Goal: Check status

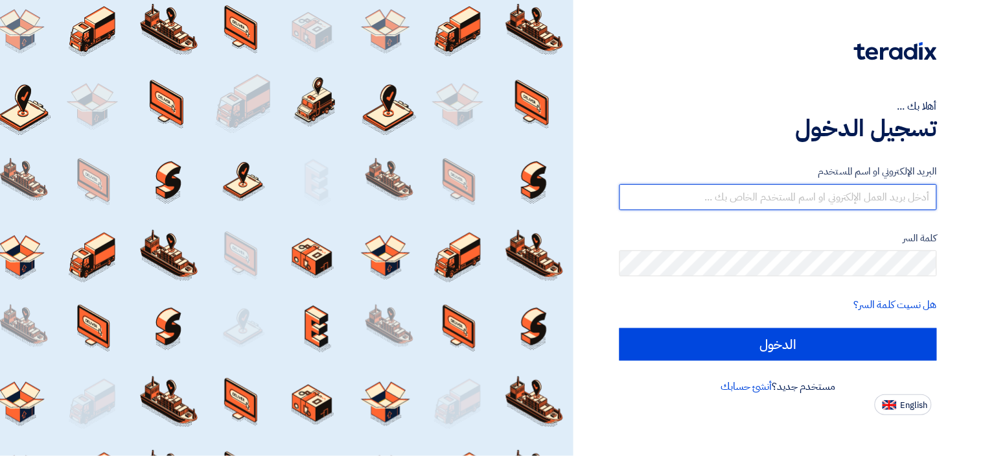
click at [812, 192] on input "text" at bounding box center [779, 197] width 318 height 26
type input "[EMAIL_ADDRESS][DOMAIN_NAME]"
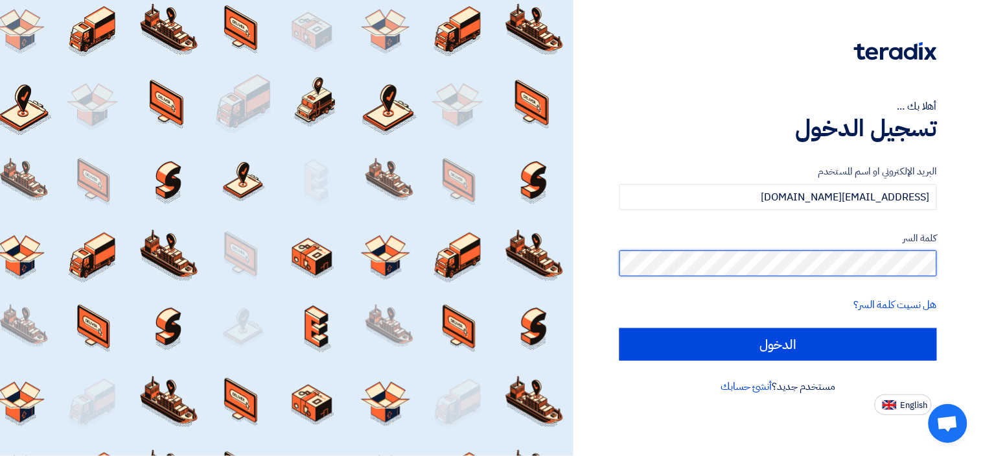
click at [620, 328] on input "الدخول" at bounding box center [779, 344] width 318 height 32
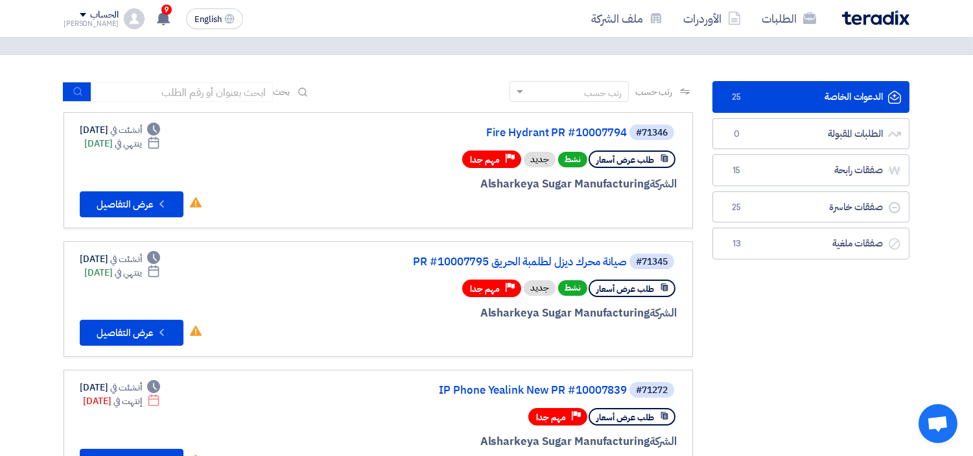
scroll to position [72, 0]
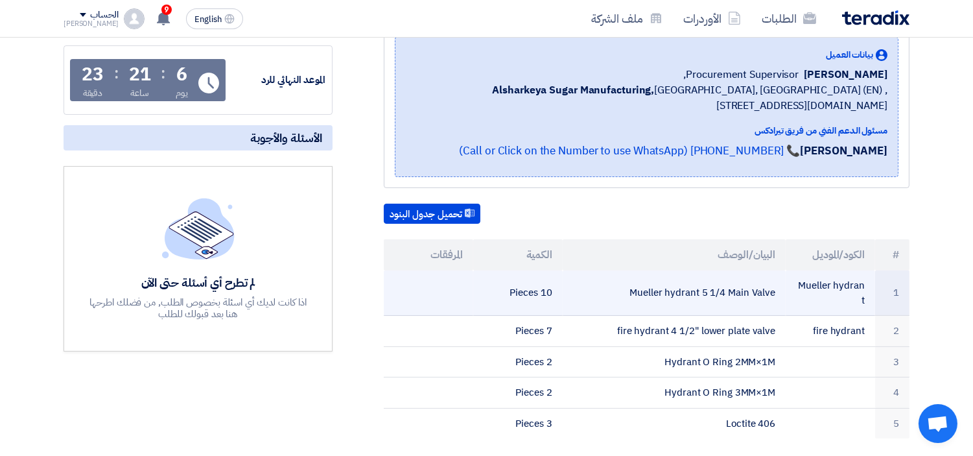
scroll to position [216, 0]
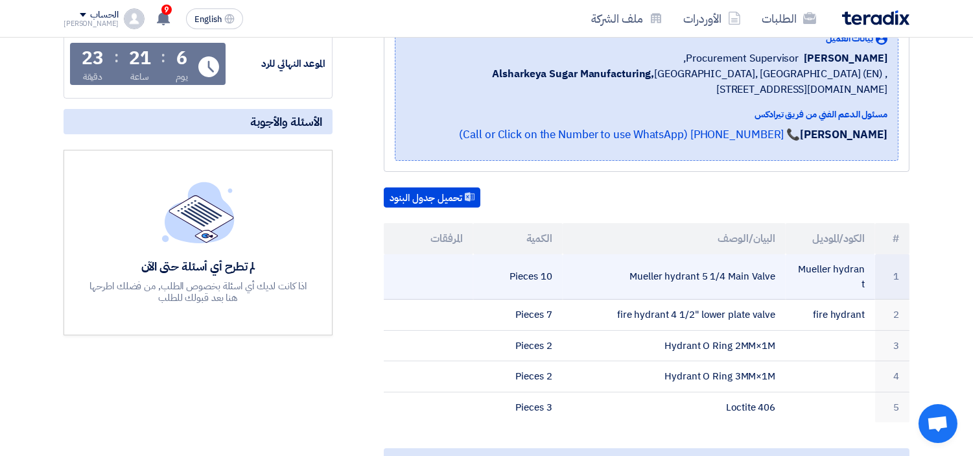
click at [655, 266] on td "Mueller hydrant 5 1/4 Main Valve" at bounding box center [675, 276] width 224 height 45
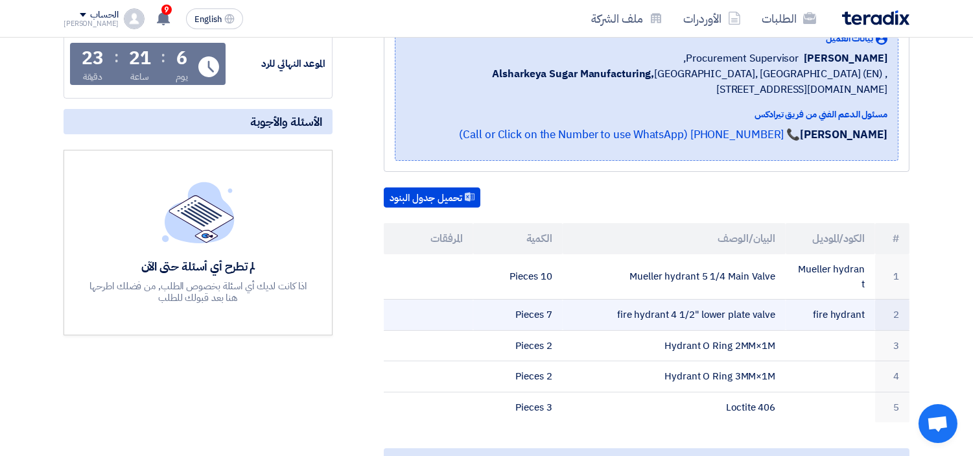
click at [670, 299] on td "fire hydrant 4 1/2" lower plate valve" at bounding box center [675, 314] width 224 height 31
